Goal: Task Accomplishment & Management: Use online tool/utility

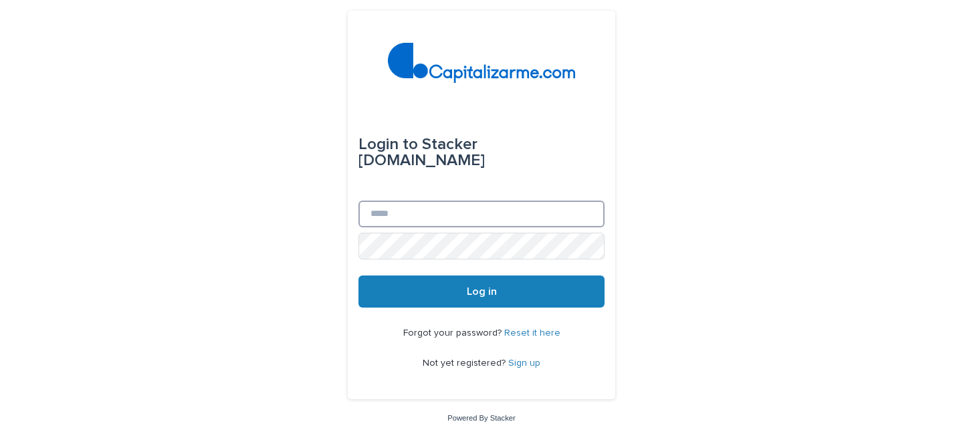
click at [413, 215] on input "Email" at bounding box center [482, 214] width 246 height 27
type input "**********"
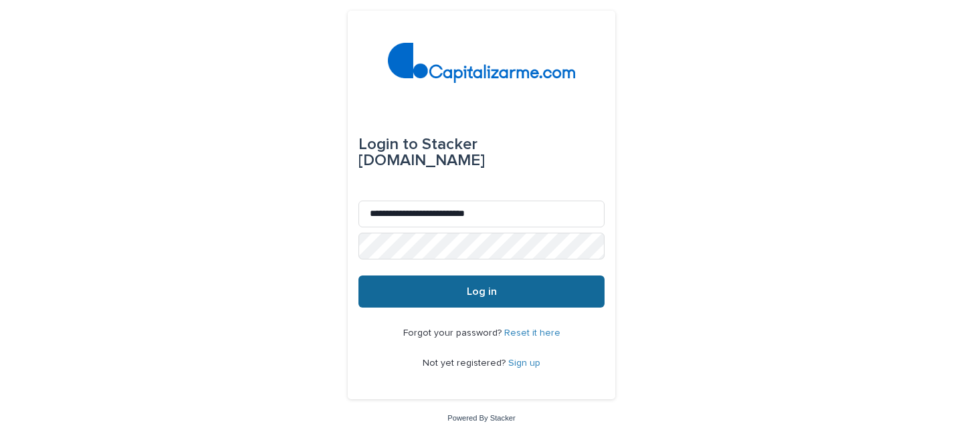
click at [463, 290] on button "Log in" at bounding box center [482, 292] width 246 height 32
